Goal: Information Seeking & Learning: Check status

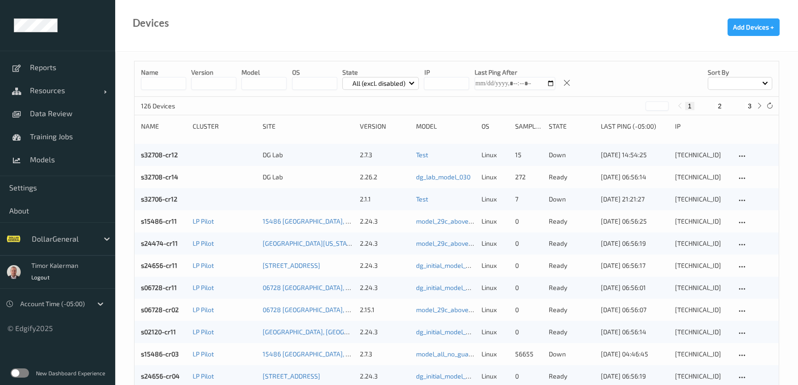
click at [21, 372] on label at bounding box center [20, 372] width 18 height 9
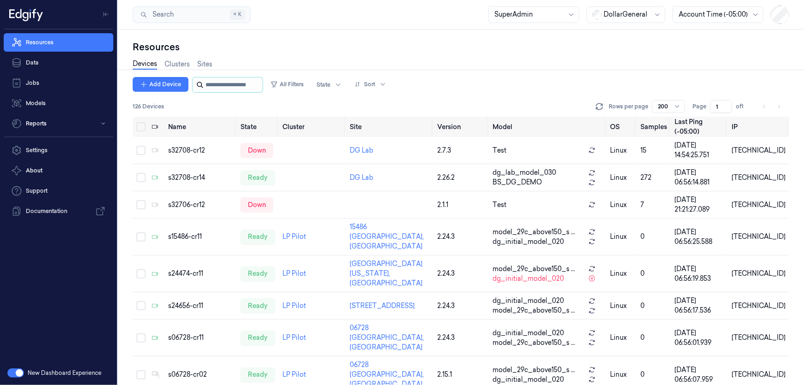
click at [235, 85] on input "string" at bounding box center [233, 84] width 55 height 15
paste input "**********"
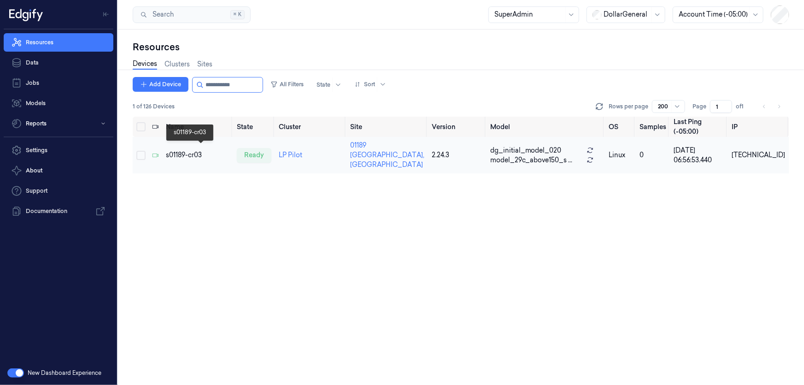
type input "**********"
click at [195, 150] on div "s01189-cr03" at bounding box center [198, 155] width 64 height 10
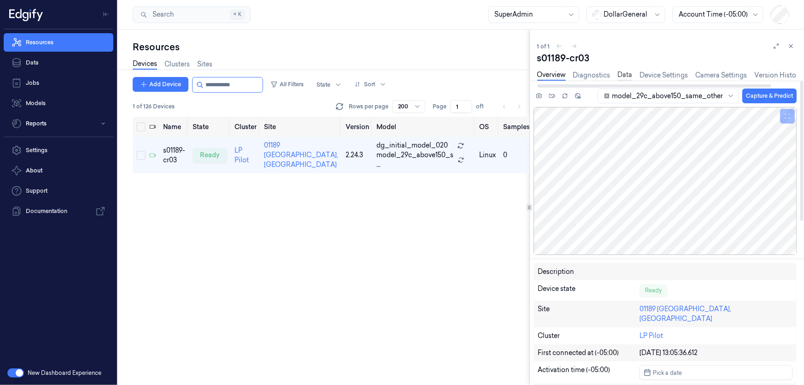
click at [627, 71] on link "Data" at bounding box center [625, 75] width 15 height 11
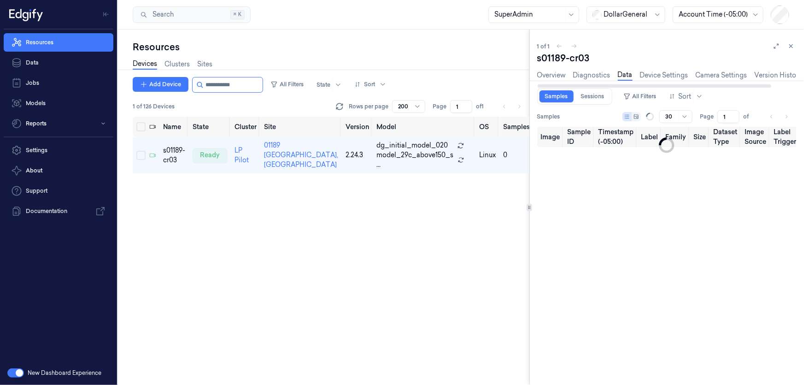
type input "0"
click at [596, 91] on link "Sessions" at bounding box center [593, 96] width 35 height 12
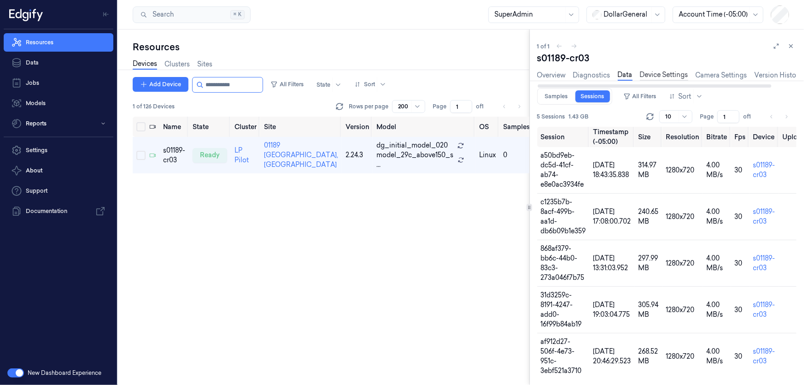
click at [682, 75] on link "Device Settings" at bounding box center [664, 75] width 48 height 11
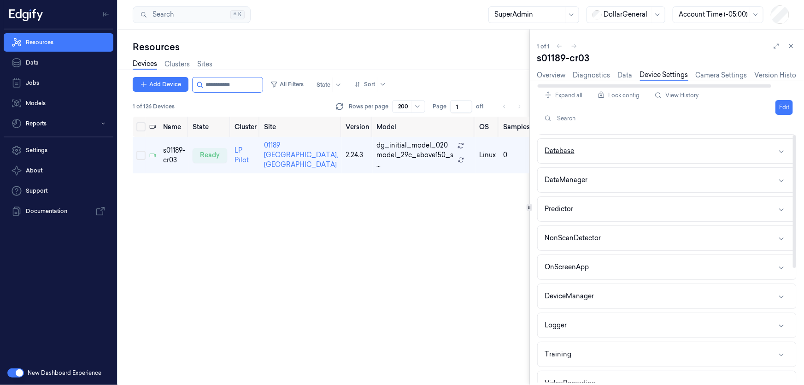
scroll to position [209, 0]
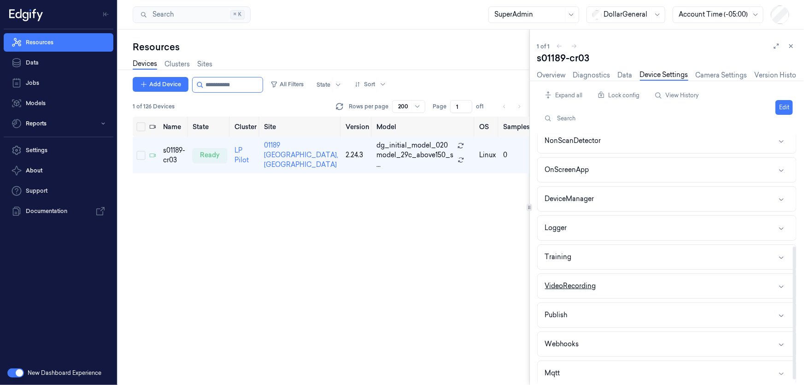
click at [597, 290] on button "VideoRecording" at bounding box center [667, 286] width 259 height 24
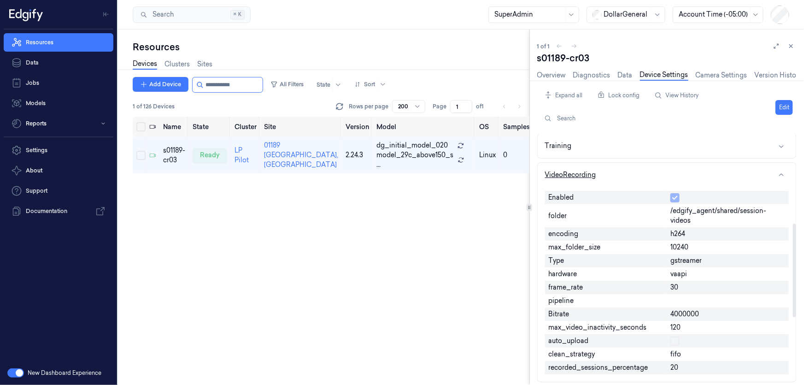
scroll to position [335, 0]
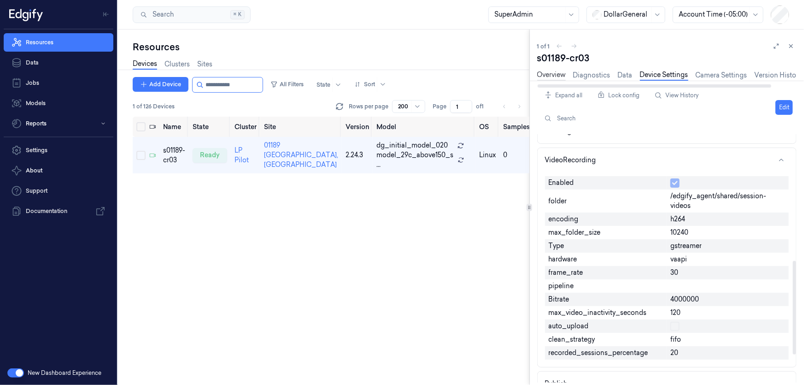
click at [560, 75] on link "Overview" at bounding box center [552, 75] width 29 height 11
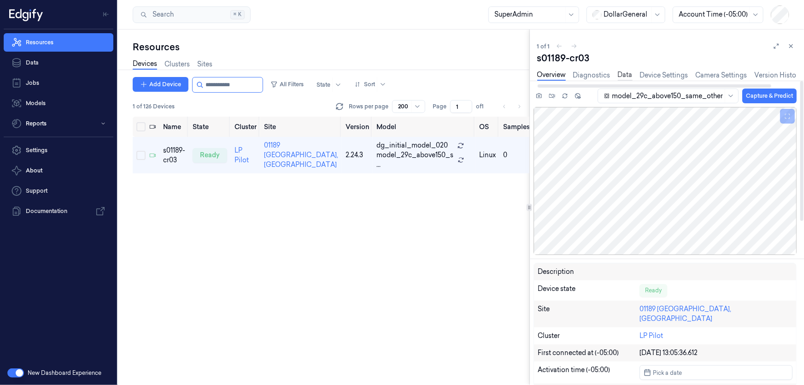
click at [619, 74] on link "Data" at bounding box center [625, 75] width 15 height 11
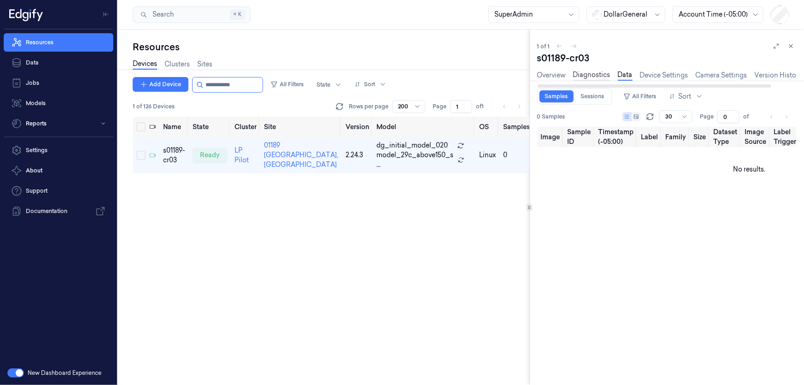
click at [586, 77] on link "Diagnostics" at bounding box center [591, 75] width 37 height 11
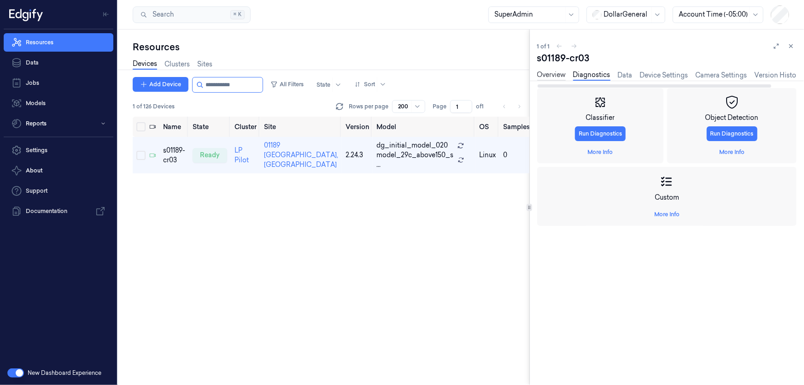
click at [554, 74] on link "Overview" at bounding box center [552, 75] width 29 height 11
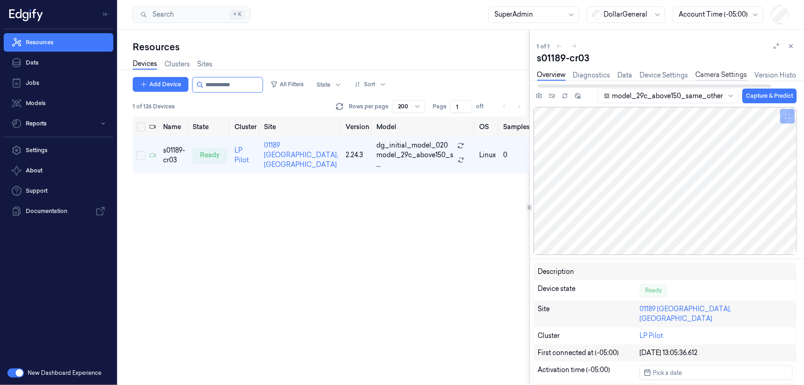
click at [709, 74] on link "Camera Settings" at bounding box center [722, 75] width 52 height 11
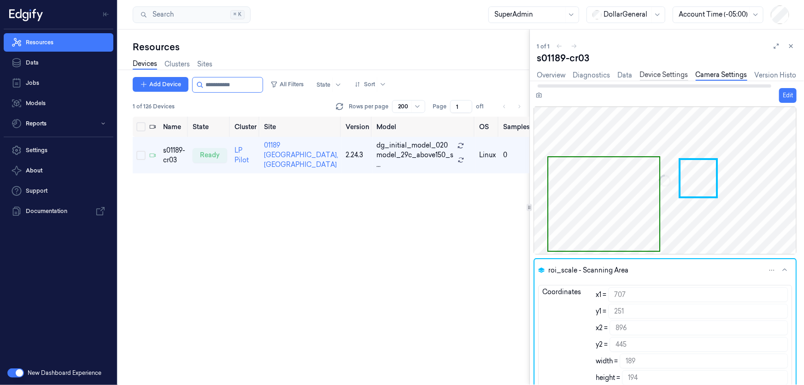
click at [666, 76] on link "Device Settings" at bounding box center [664, 75] width 48 height 11
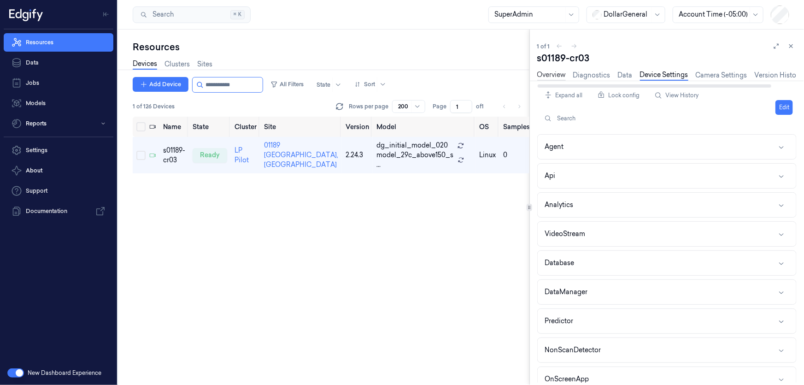
click at [549, 73] on link "Overview" at bounding box center [552, 75] width 29 height 11
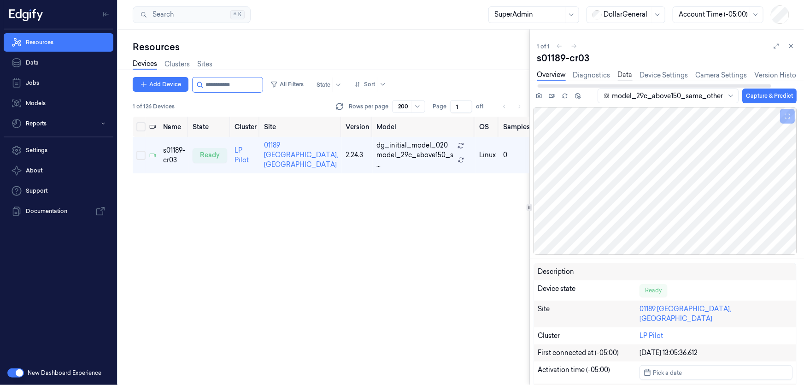
click at [631, 74] on link "Data" at bounding box center [625, 75] width 15 height 11
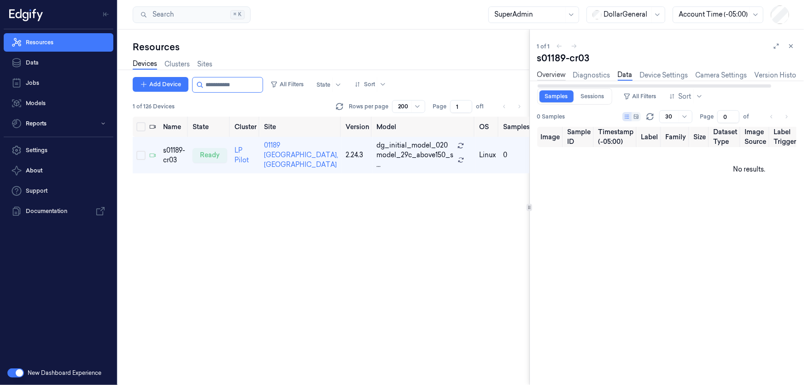
click at [556, 78] on link "Overview" at bounding box center [552, 75] width 29 height 11
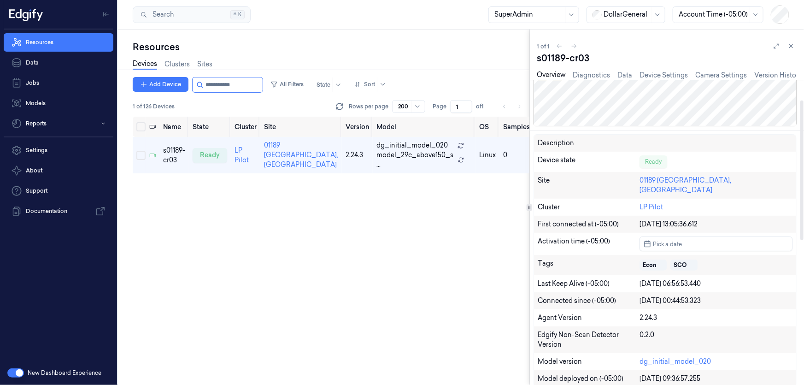
scroll to position [41, 0]
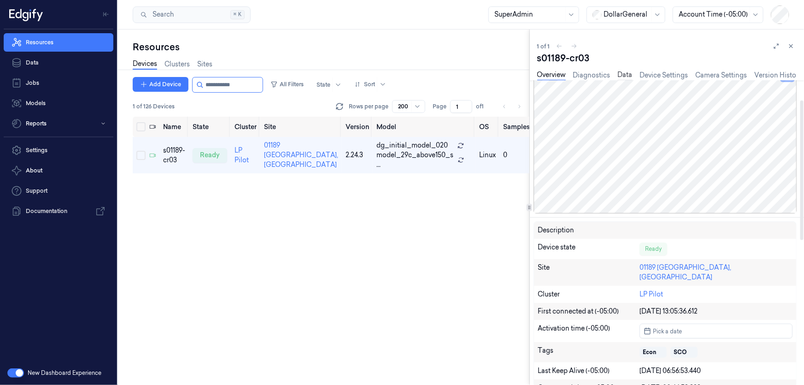
click at [622, 75] on link "Data" at bounding box center [625, 75] width 15 height 11
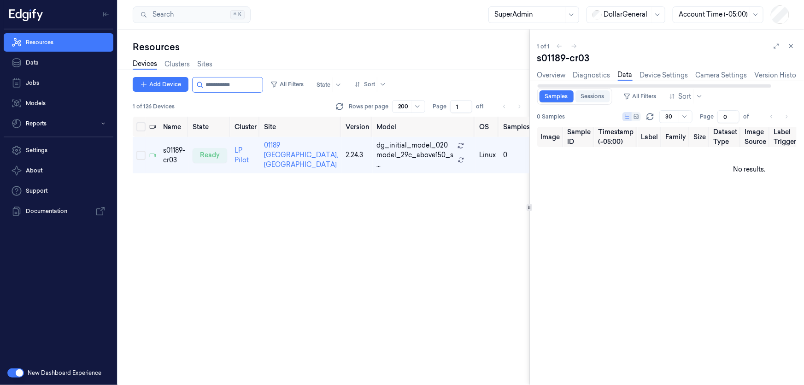
click at [598, 98] on link "Sessions" at bounding box center [593, 96] width 35 height 12
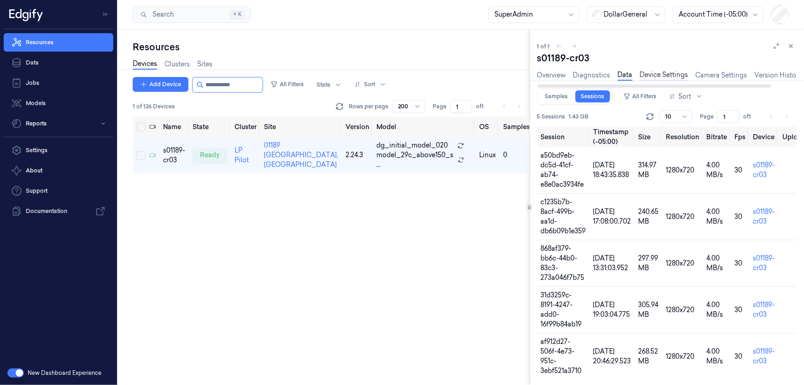
click at [673, 76] on link "Device Settings" at bounding box center [664, 75] width 48 height 11
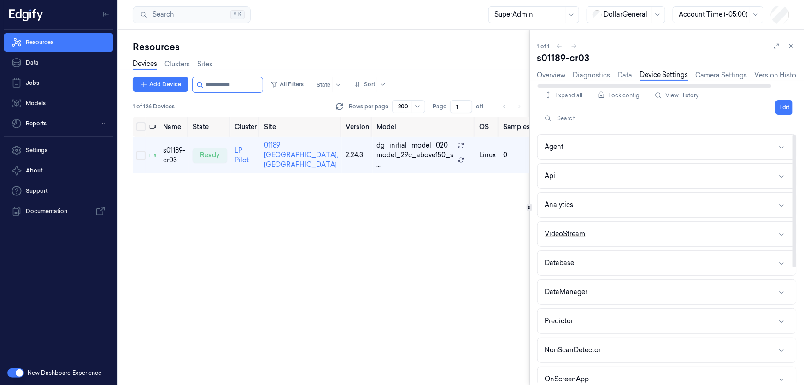
click at [635, 239] on button "VideoStream" at bounding box center [667, 234] width 259 height 24
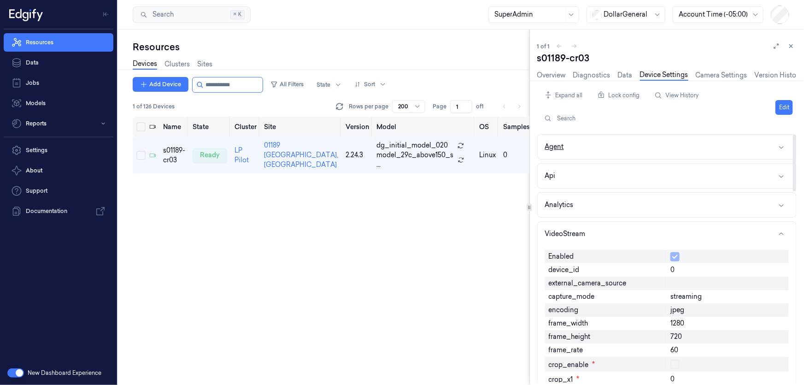
click at [622, 145] on button "Agent" at bounding box center [667, 147] width 259 height 24
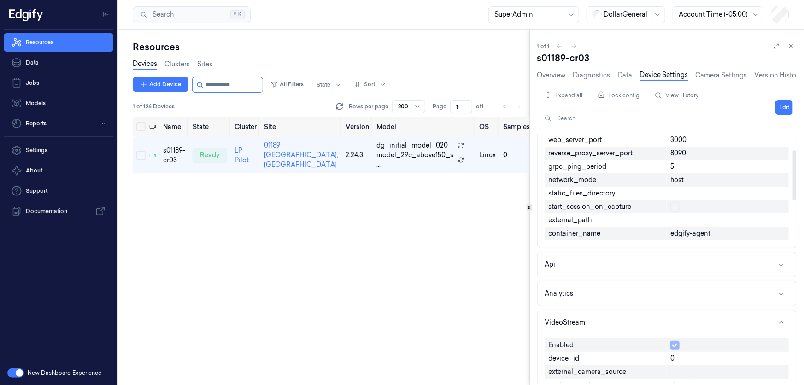
scroll to position [83, 0]
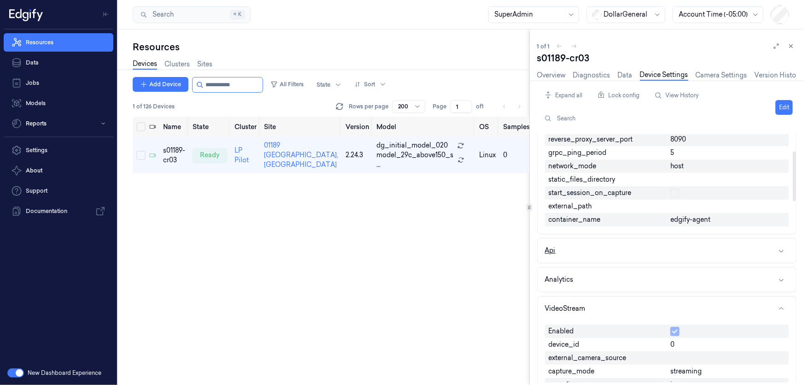
click at [590, 256] on button "Api" at bounding box center [667, 250] width 259 height 24
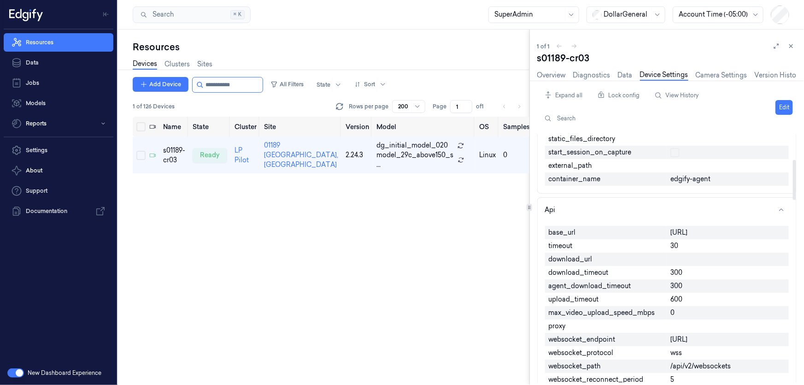
scroll to position [167, 0]
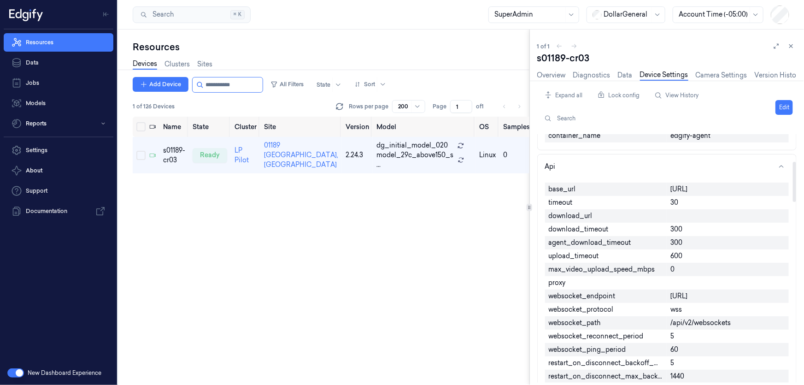
click at [673, 261] on span "600" at bounding box center [677, 256] width 12 height 10
copy span "600"
click at [568, 261] on span "upload_timeout" at bounding box center [574, 256] width 50 height 10
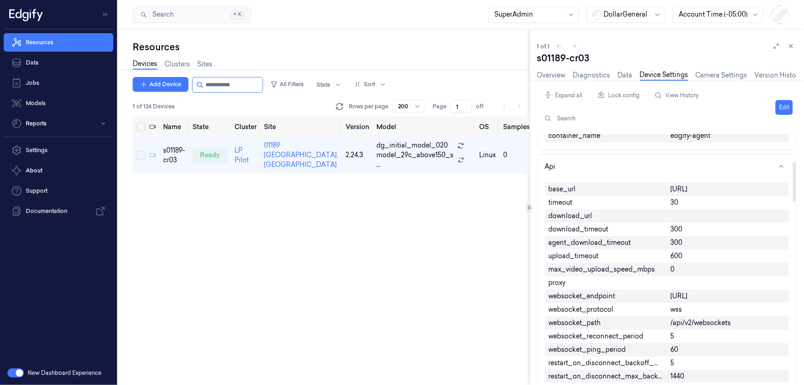
click at [674, 261] on span "600" at bounding box center [677, 256] width 12 height 10
click at [670, 263] on div "600" at bounding box center [728, 255] width 122 height 13
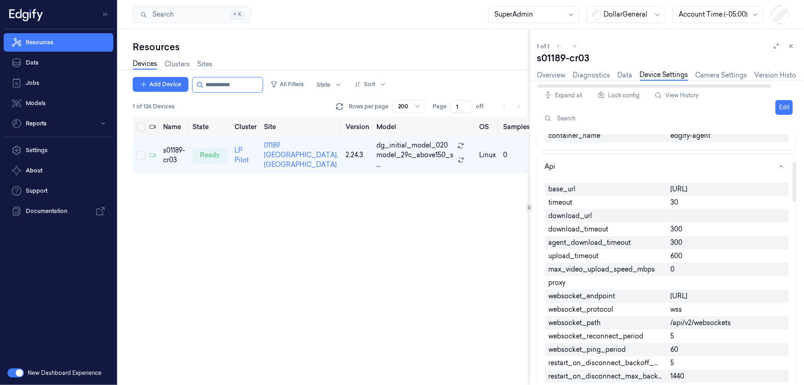
click at [618, 75] on div "Overview Diagnostics Data Device Settings Camera Settings Version History Logs" at bounding box center [682, 75] width 288 height 11
click at [622, 76] on link "Data" at bounding box center [625, 75] width 15 height 11
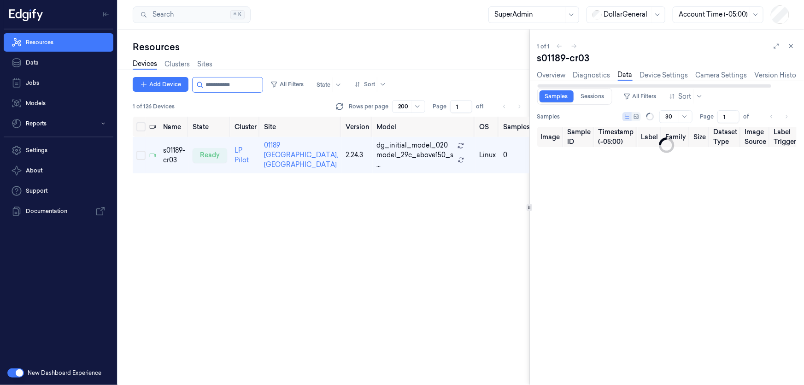
type input "0"
click at [599, 96] on link "Sessions" at bounding box center [593, 96] width 35 height 12
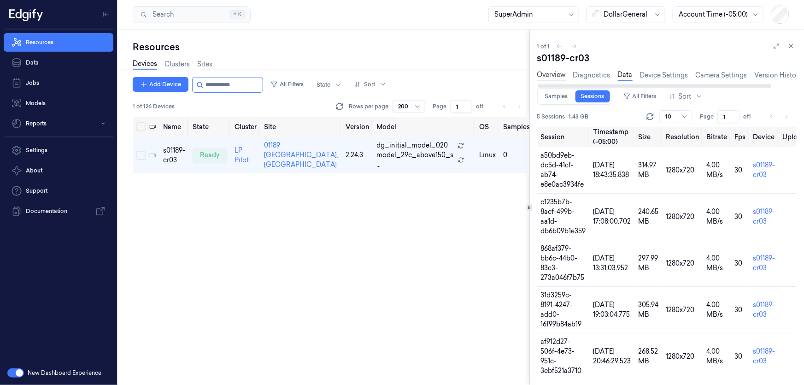
click at [551, 75] on link "Overview" at bounding box center [552, 75] width 29 height 11
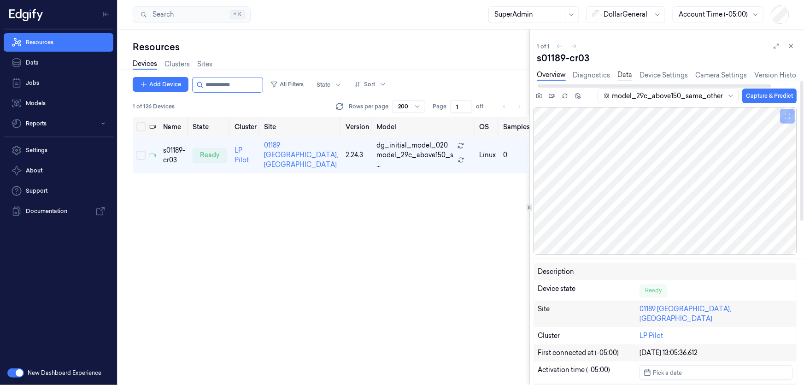
click at [623, 74] on link "Data" at bounding box center [625, 75] width 15 height 11
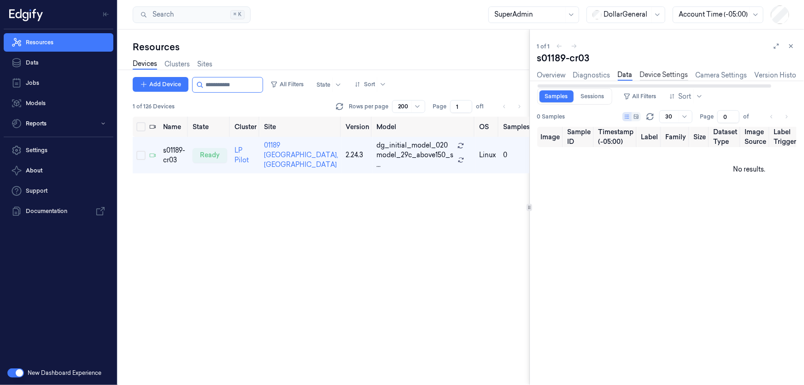
click at [666, 74] on link "Device Settings" at bounding box center [664, 75] width 48 height 11
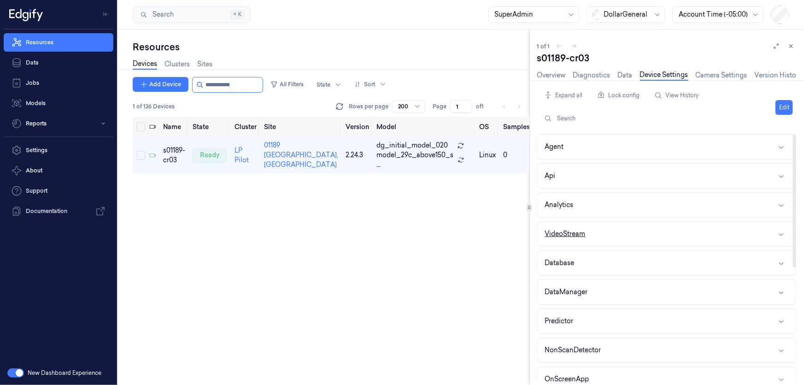
click at [590, 235] on button "VideoStream" at bounding box center [667, 234] width 259 height 24
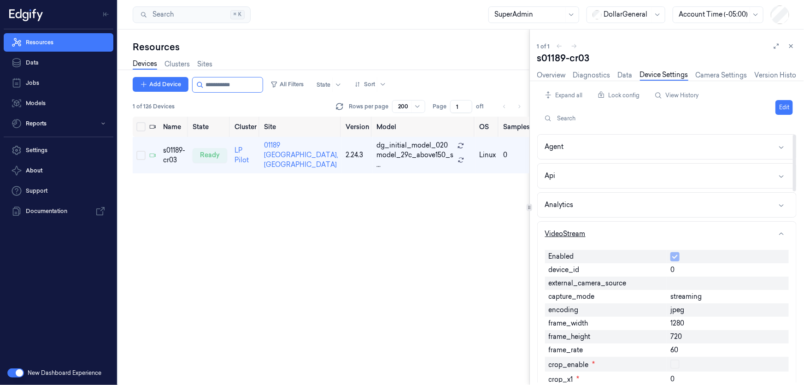
click at [603, 236] on button "VideoStream" at bounding box center [667, 234] width 259 height 24
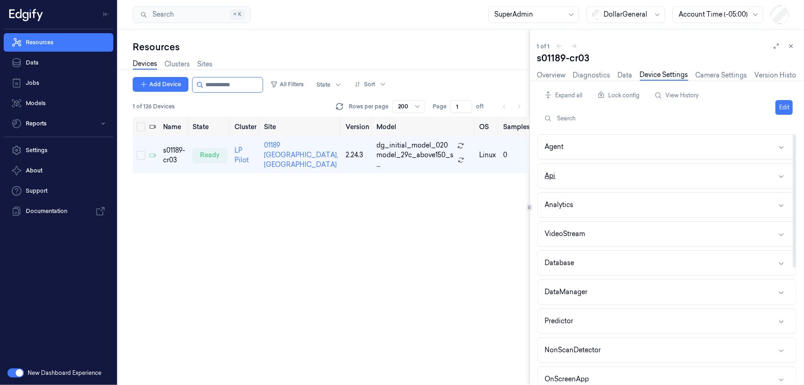
click at [590, 166] on button "Api" at bounding box center [667, 176] width 259 height 24
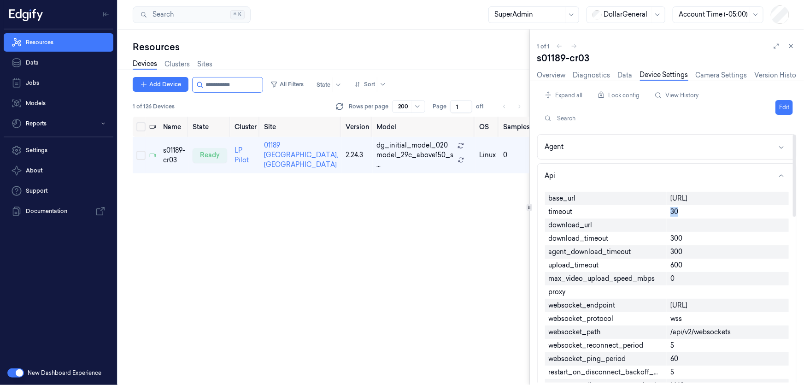
drag, startPoint x: 677, startPoint y: 221, endPoint x: 654, endPoint y: 221, distance: 23.0
click at [655, 221] on div "base_url [URL] timeout 30 download_url download_timeout 300 agent_download_time…" at bounding box center [667, 325] width 244 height 275
click at [679, 219] on div "30" at bounding box center [728, 211] width 122 height 13
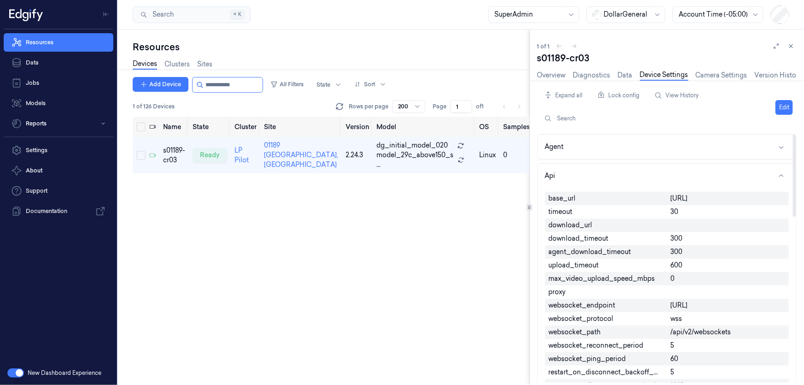
click at [674, 272] on div "600" at bounding box center [728, 265] width 122 height 13
click at [682, 270] on span "600" at bounding box center [677, 265] width 12 height 10
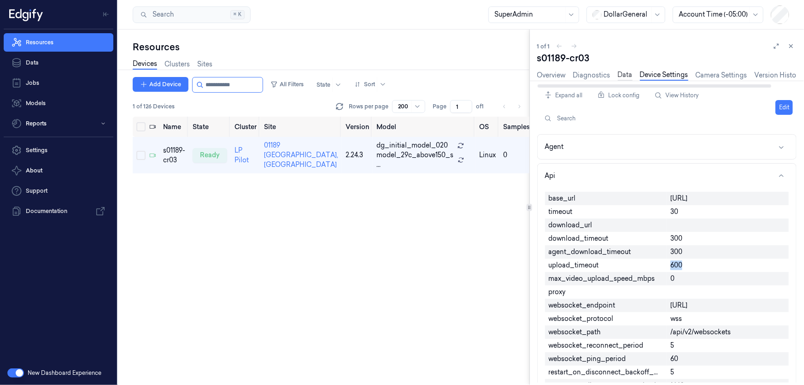
click at [630, 74] on link "Data" at bounding box center [625, 75] width 15 height 11
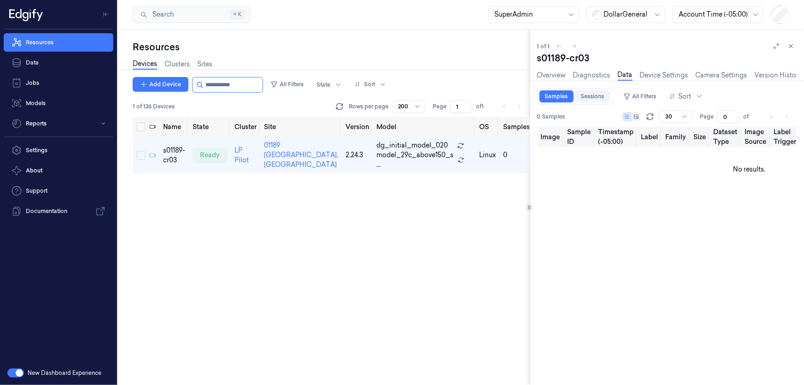
click at [599, 97] on link "Sessions" at bounding box center [593, 96] width 35 height 12
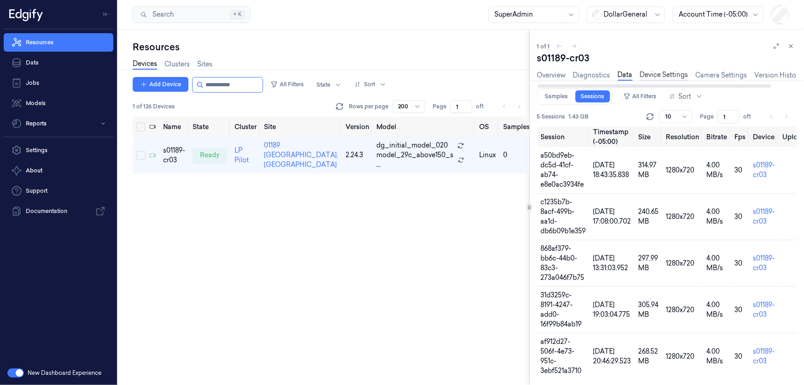
click at [667, 74] on link "Device Settings" at bounding box center [664, 75] width 48 height 11
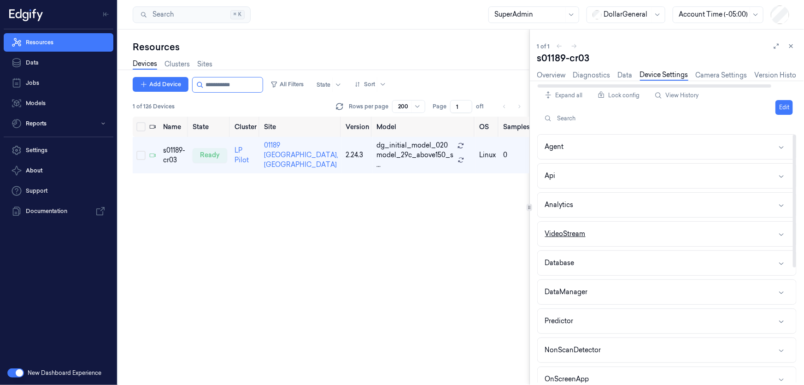
click at [595, 226] on button "VideoStream" at bounding box center [667, 234] width 259 height 24
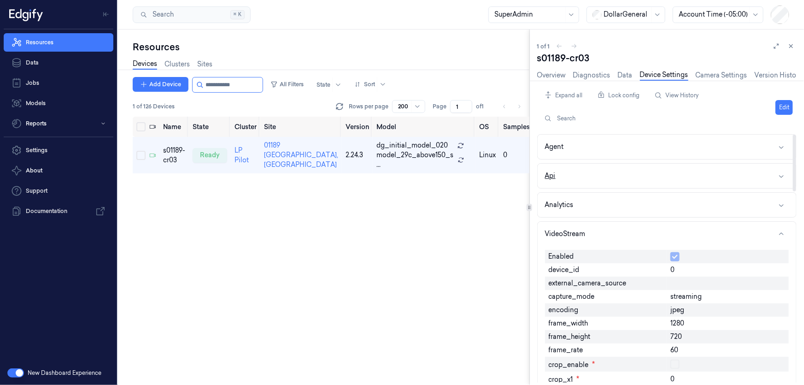
click at [582, 175] on button "Api" at bounding box center [667, 176] width 259 height 24
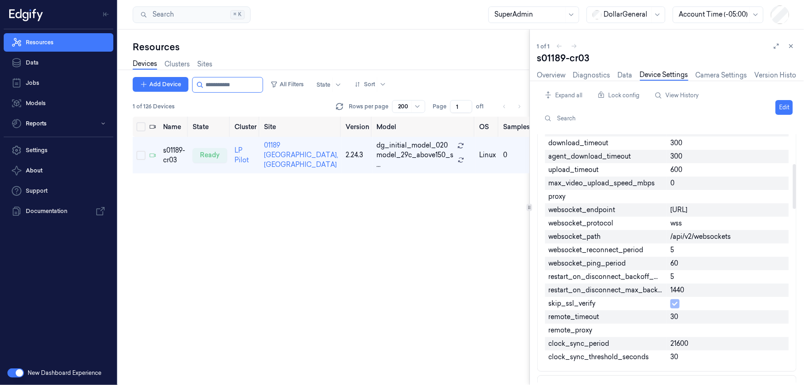
scroll to position [167, 0]
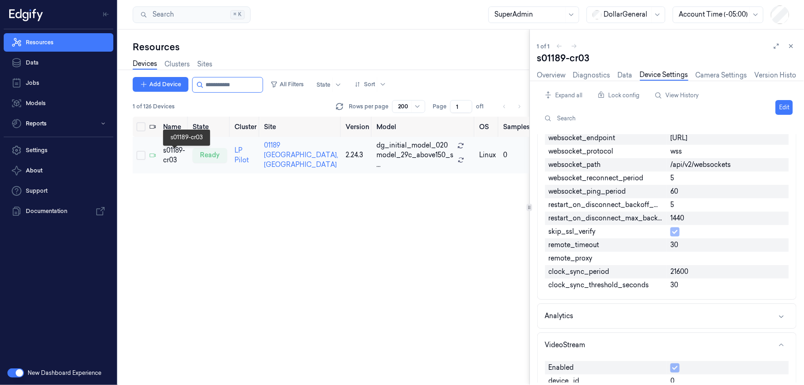
click at [166, 157] on div "s01189-cr03" at bounding box center [174, 155] width 22 height 19
click at [49, 59] on link "Data" at bounding box center [59, 62] width 110 height 18
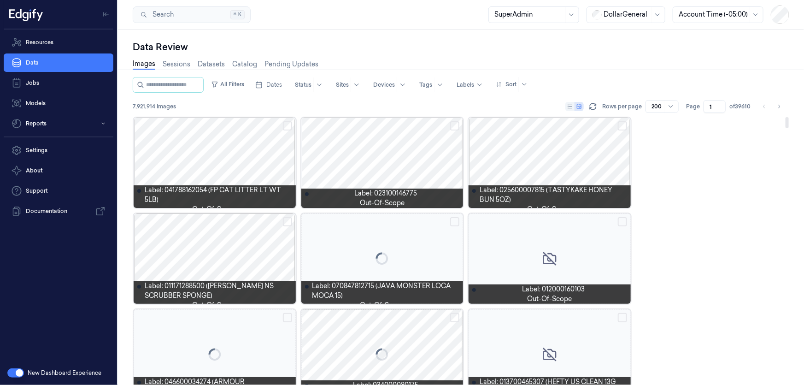
click at [246, 142] on div at bounding box center [215, 163] width 162 height 90
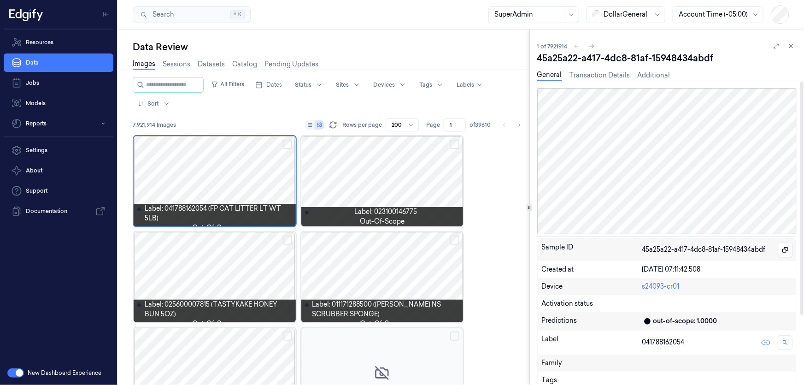
scroll to position [41, 0]
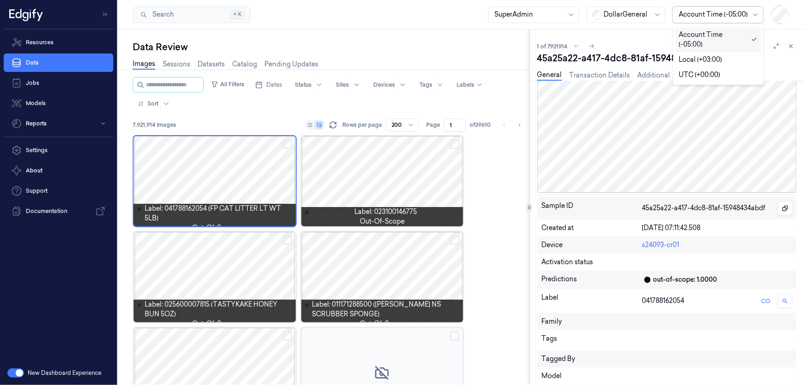
click at [710, 13] on div at bounding box center [713, 15] width 69 height 10
click at [696, 70] on div "UTC (+00:00)" at bounding box center [700, 75] width 41 height 10
click at [707, 19] on div "UTC (+00:00)" at bounding box center [713, 15] width 69 height 16
click at [702, 38] on div "Account Time (-05:00)" at bounding box center [714, 35] width 69 height 10
click at [697, 13] on div at bounding box center [713, 15] width 69 height 10
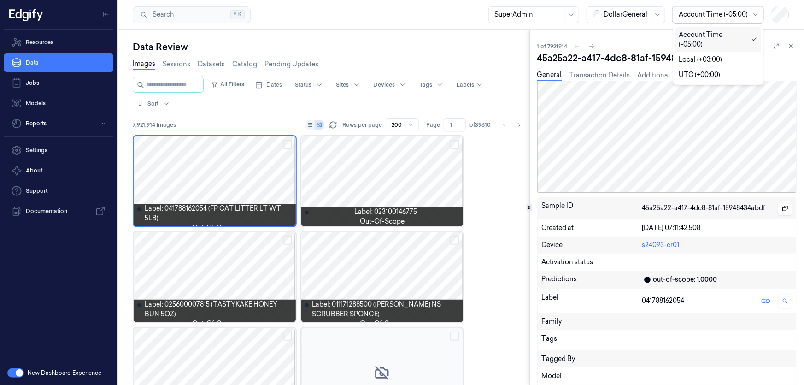
click at [403, 25] on div "Search Search... ⌘ K SuperAdmin DollarGeneral option Account Time (-05:00), sel…" at bounding box center [461, 15] width 686 height 30
click at [724, 16] on div at bounding box center [713, 15] width 69 height 10
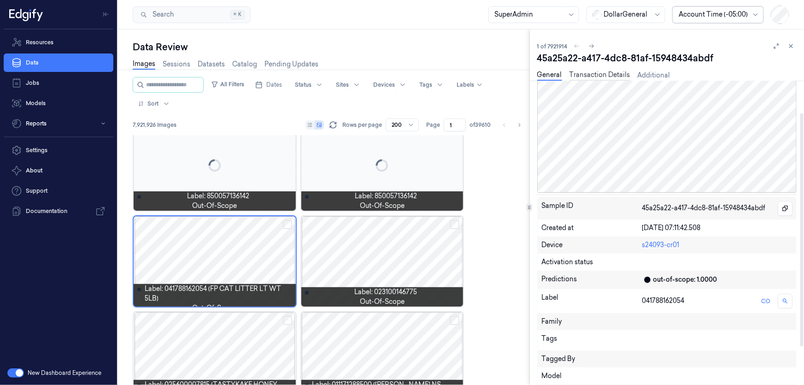
scroll to position [496, 0]
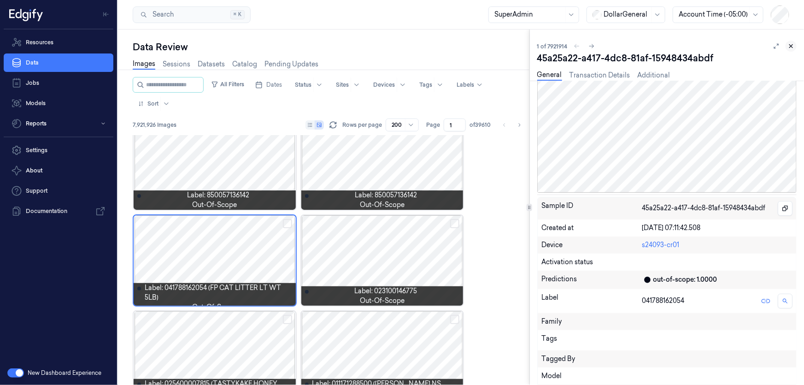
click at [791, 47] on icon at bounding box center [791, 46] width 6 height 6
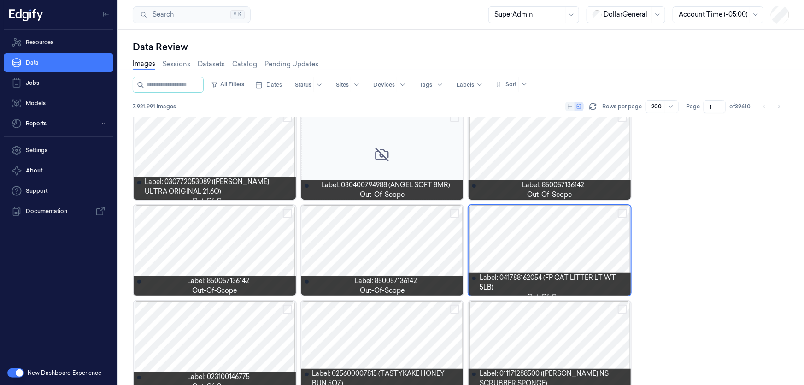
scroll to position [2309, 0]
